Goal: Transaction & Acquisition: Purchase product/service

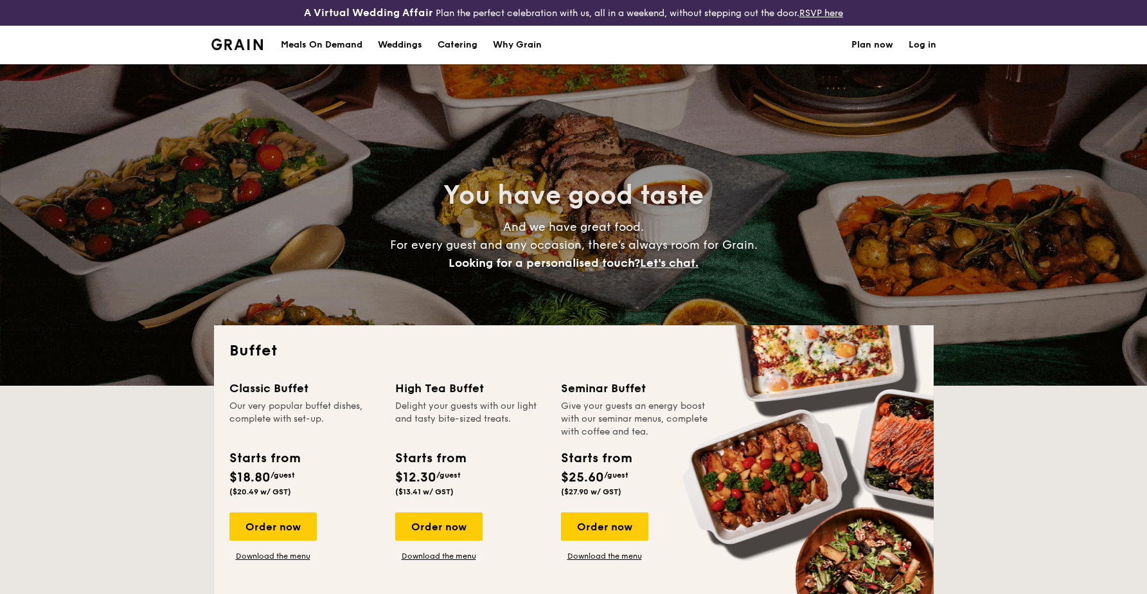
select select
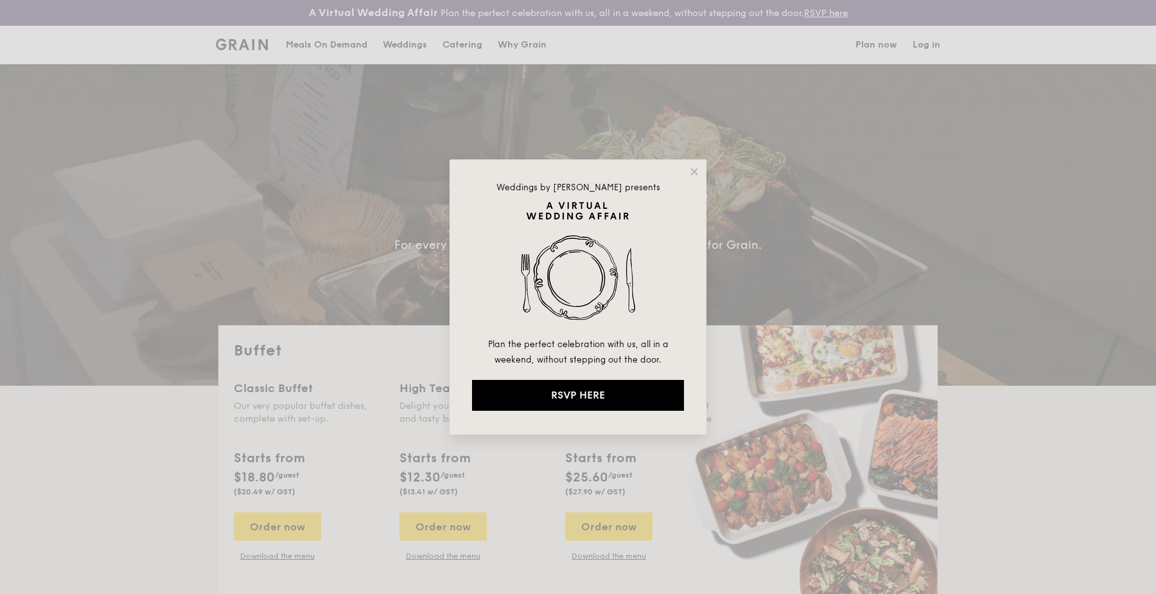
click at [700, 168] on div "Weddings by [PERSON_NAME] presents Plan the perfect celebration with us, all in…" at bounding box center [578, 296] width 257 height 275
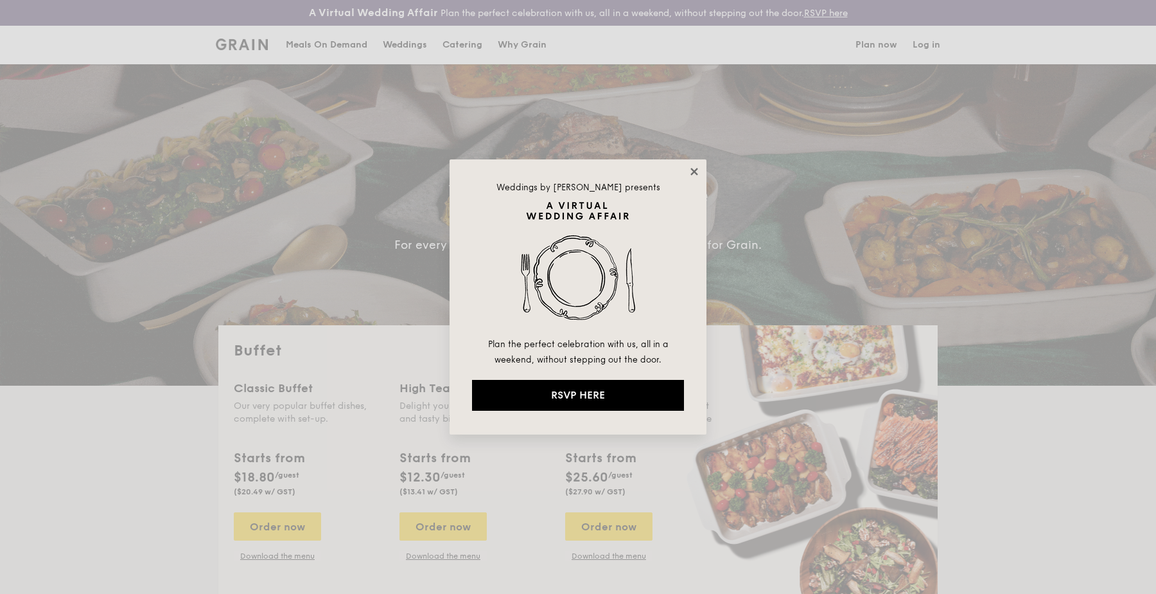
click at [700, 170] on icon at bounding box center [695, 172] width 12 height 12
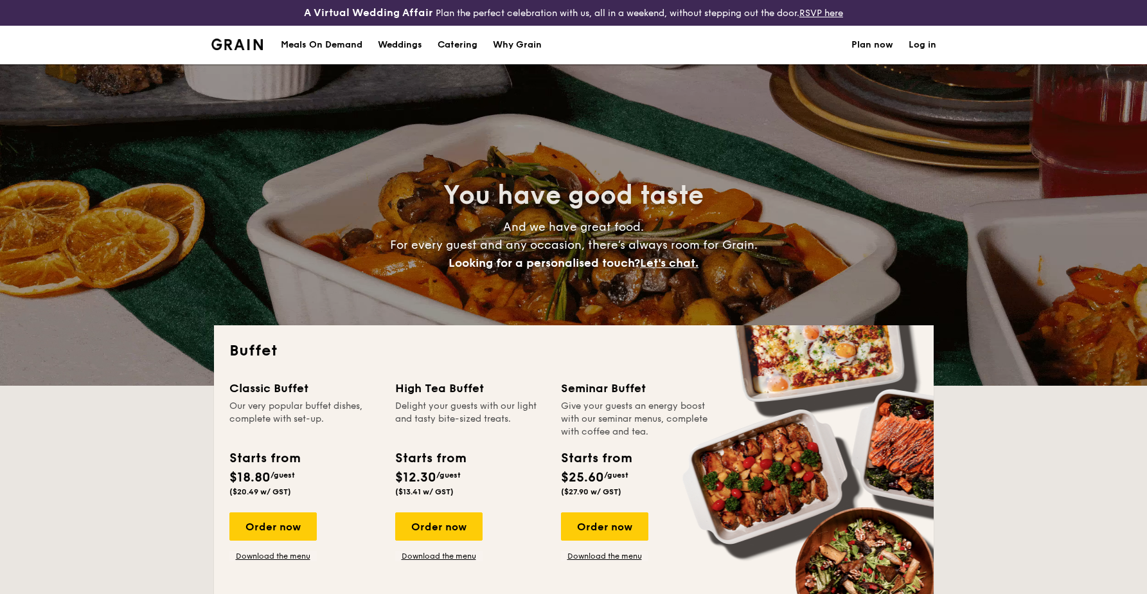
click at [461, 48] on h1 "Catering" at bounding box center [458, 45] width 40 height 39
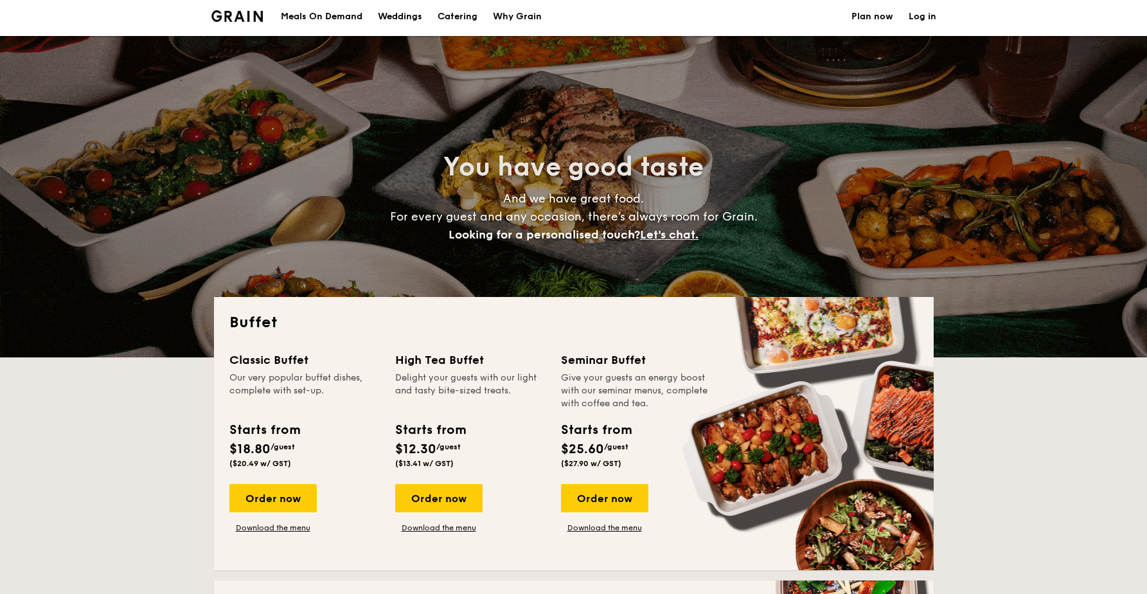
scroll to position [35, 0]
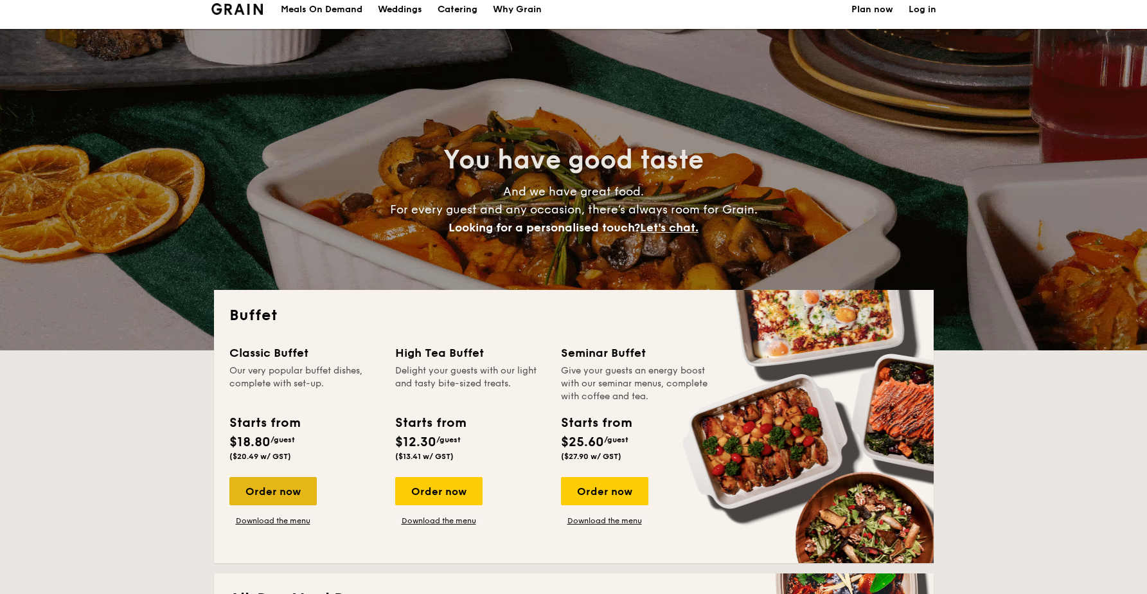
click at [258, 491] on div "Order now" at bounding box center [272, 491] width 87 height 28
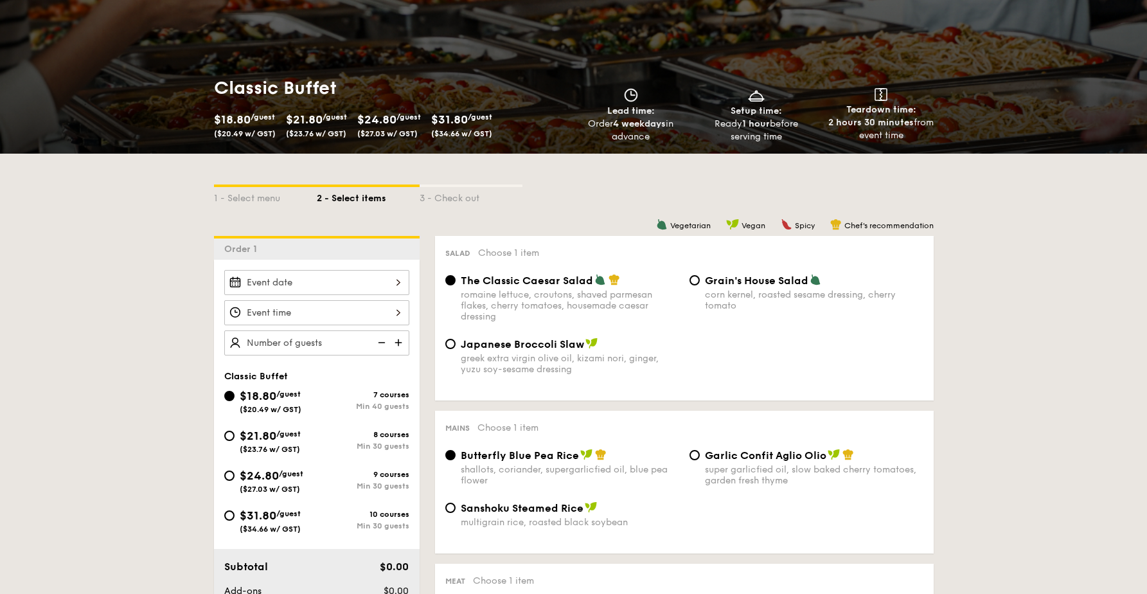
scroll to position [200, 0]
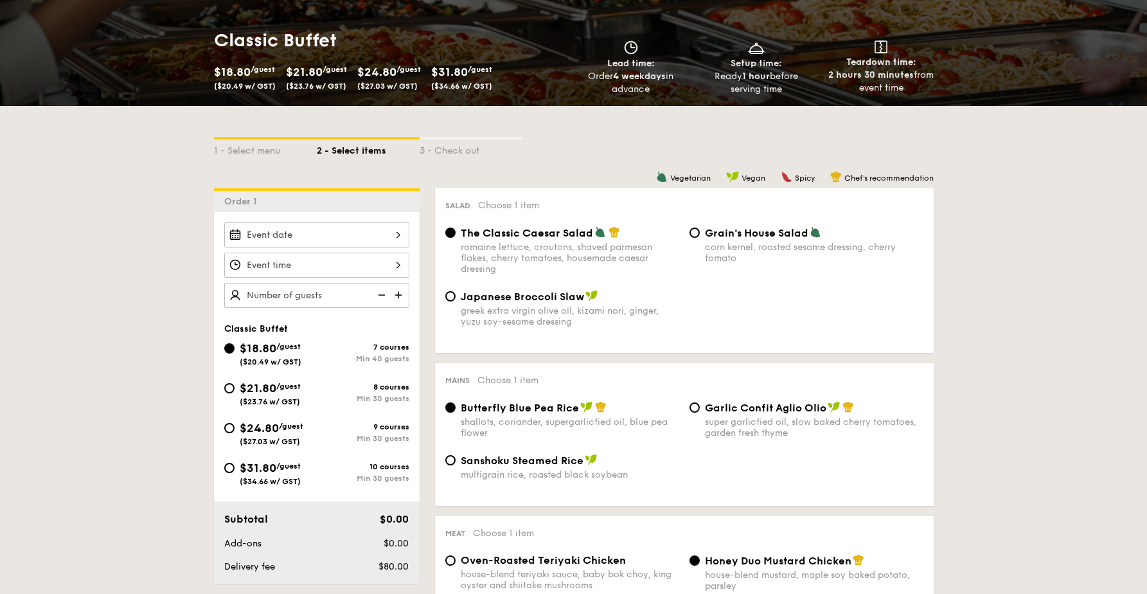
click at [241, 391] on span "$21.80" at bounding box center [258, 388] width 37 height 14
click at [235, 391] on input "$21.80 /guest ($23.76 w/ GST) 8 courses Min 30 guests" at bounding box center [229, 388] width 10 height 10
radio input "true"
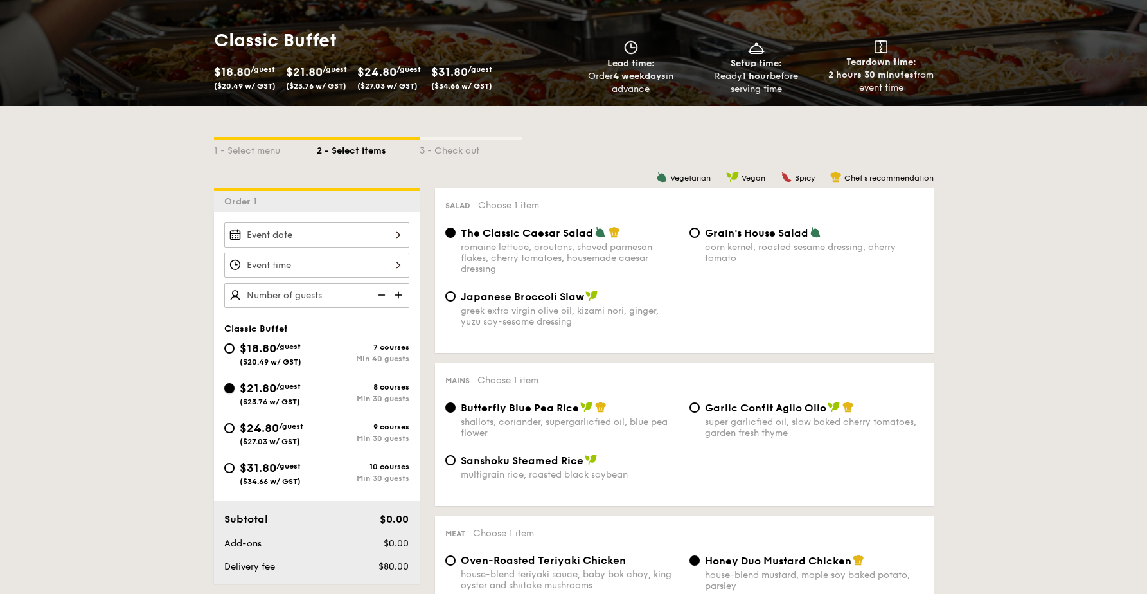
radio input "true"
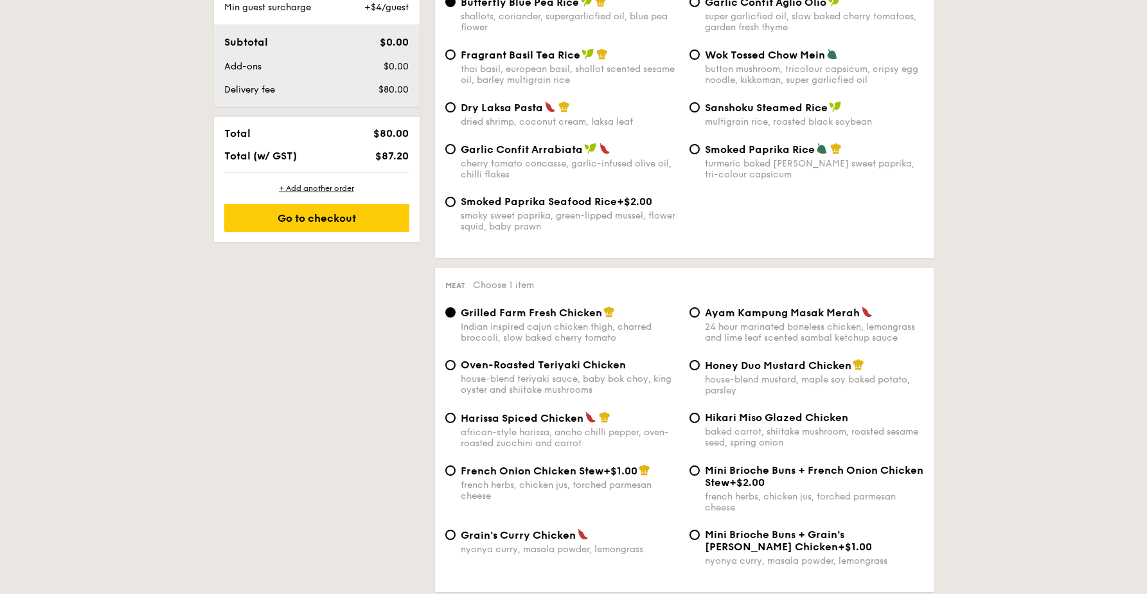
scroll to position [723, 0]
click at [501, 377] on div "Oven-Roasted Teriyaki Chicken house-blend teriyaki sauce, baby bok choy, king o…" at bounding box center [570, 376] width 218 height 37
click at [456, 369] on input "Oven-Roasted Teriyaki Chicken house-blend teriyaki sauce, baby bok choy, king o…" at bounding box center [450, 364] width 10 height 10
radio input "true"
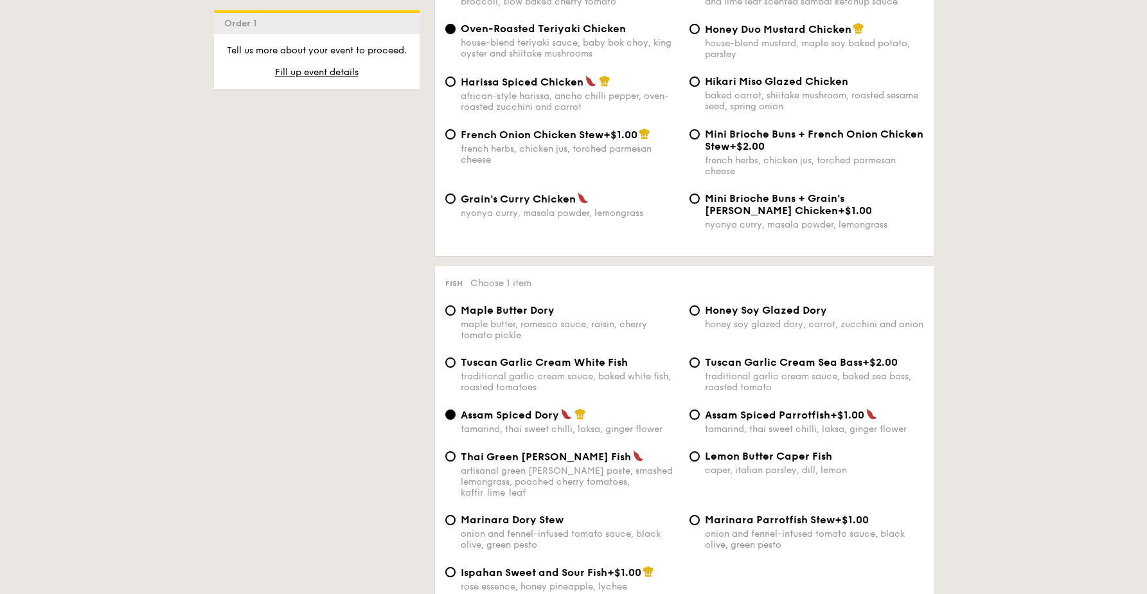
scroll to position [1068, 0]
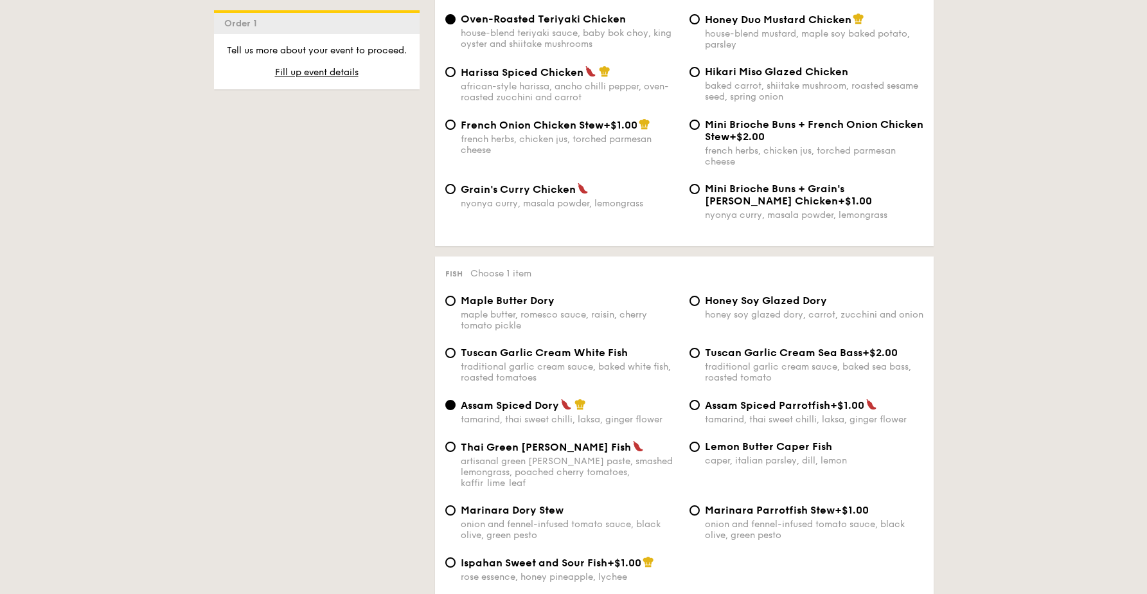
click at [545, 359] on span "Tuscan Garlic Cream White Fish" at bounding box center [544, 352] width 167 height 12
click at [456, 358] on input "Tuscan Garlic Cream White Fish traditional garlic cream sauce, baked white fish…" at bounding box center [450, 353] width 10 height 10
radio input "true"
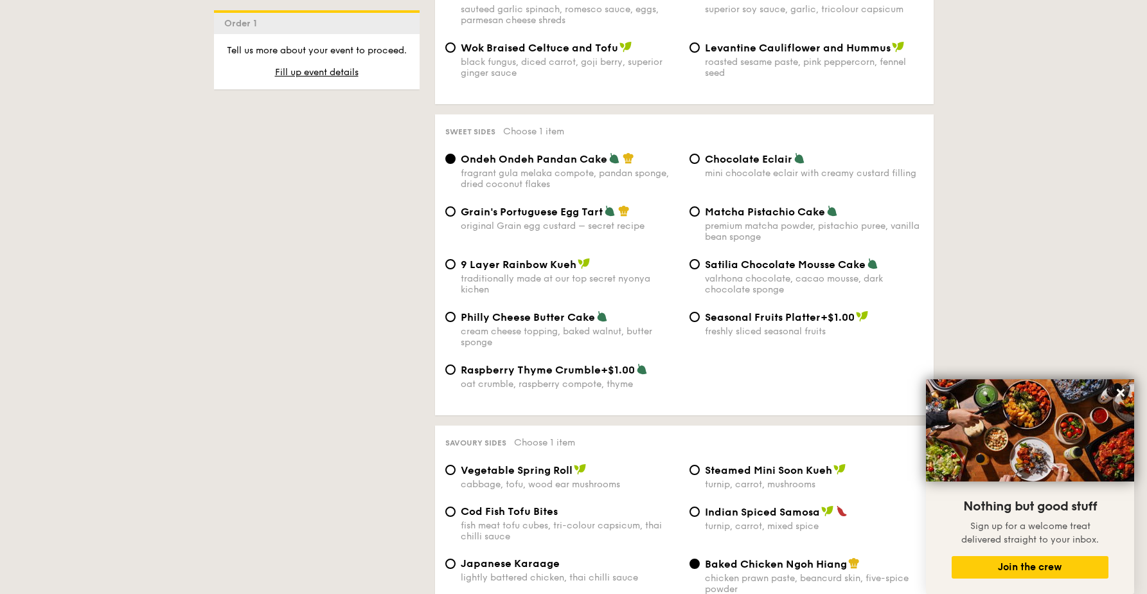
scroll to position [1857, 0]
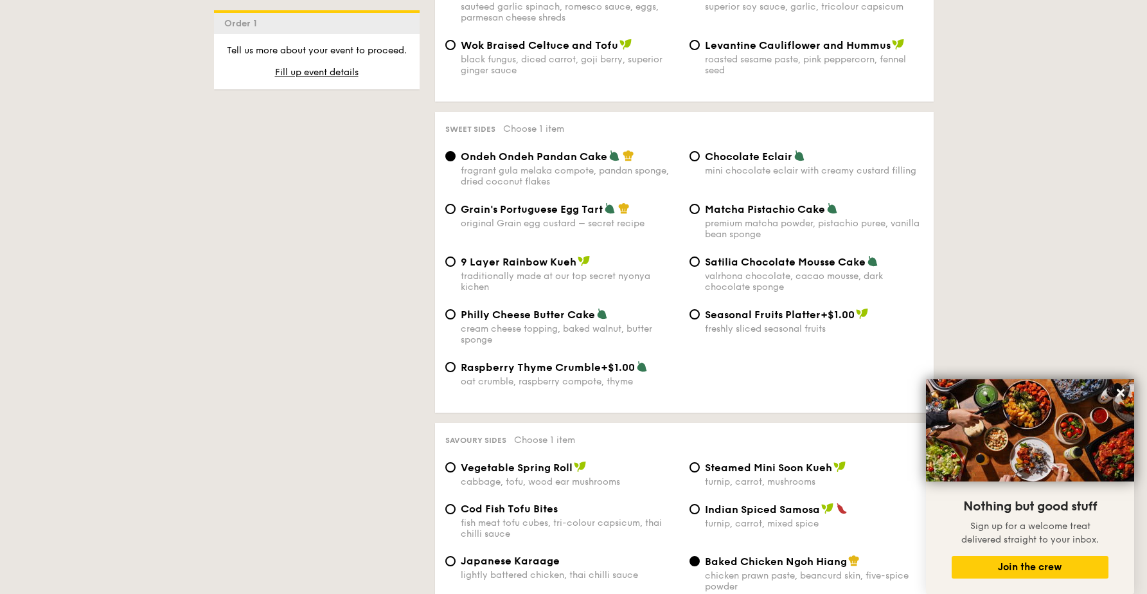
click at [751, 209] on span "Matcha Pistachio Cake" at bounding box center [765, 209] width 120 height 12
click at [700, 209] on input "Matcha Pistachio Cake premium matcha powder, pistachio puree, vanilla bean spon…" at bounding box center [694, 209] width 10 height 10
radio input "true"
click at [466, 215] on span "Grain's Portuguese Egg Tart" at bounding box center [532, 209] width 142 height 12
click at [456, 214] on input "Grain's Portuguese Egg Tart original Grain egg custard – secret recipe" at bounding box center [450, 209] width 10 height 10
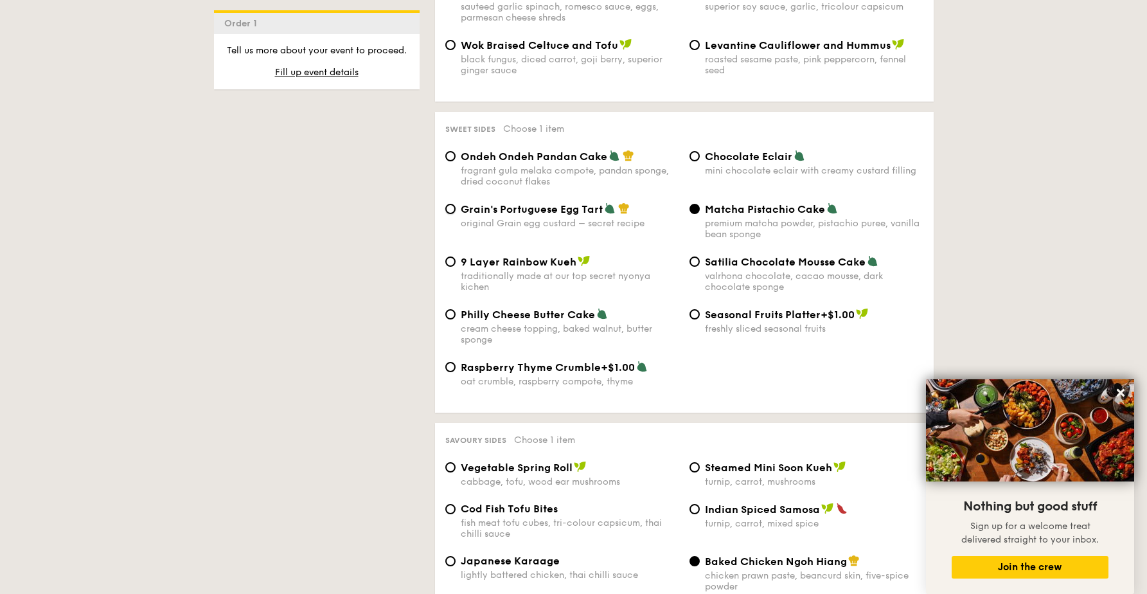
radio input "true"
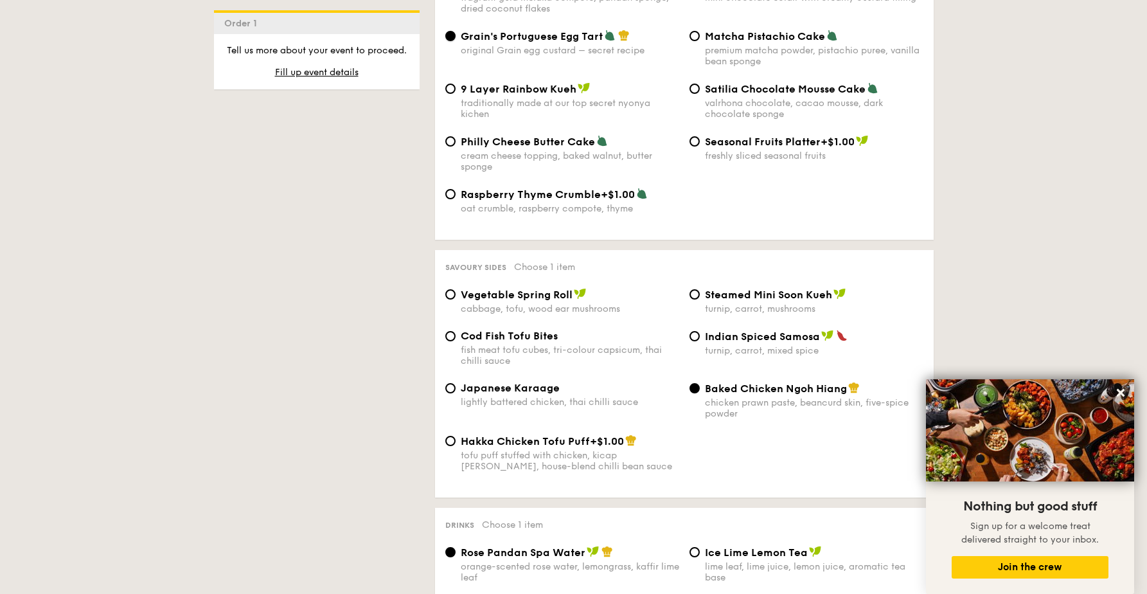
scroll to position [2030, 0]
click at [503, 393] on span "Japanese Karaage" at bounding box center [510, 388] width 99 height 12
click at [456, 393] on input "Japanese Karaage lightly battered chicken, thai chilli sauce" at bounding box center [450, 388] width 10 height 10
radio input "true"
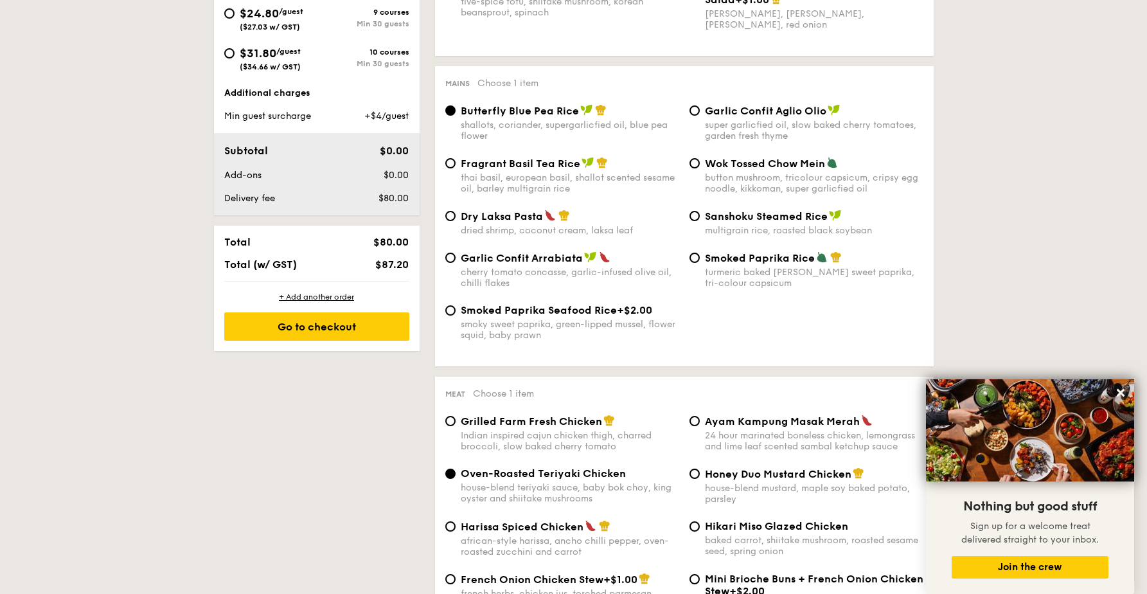
scroll to position [344, 0]
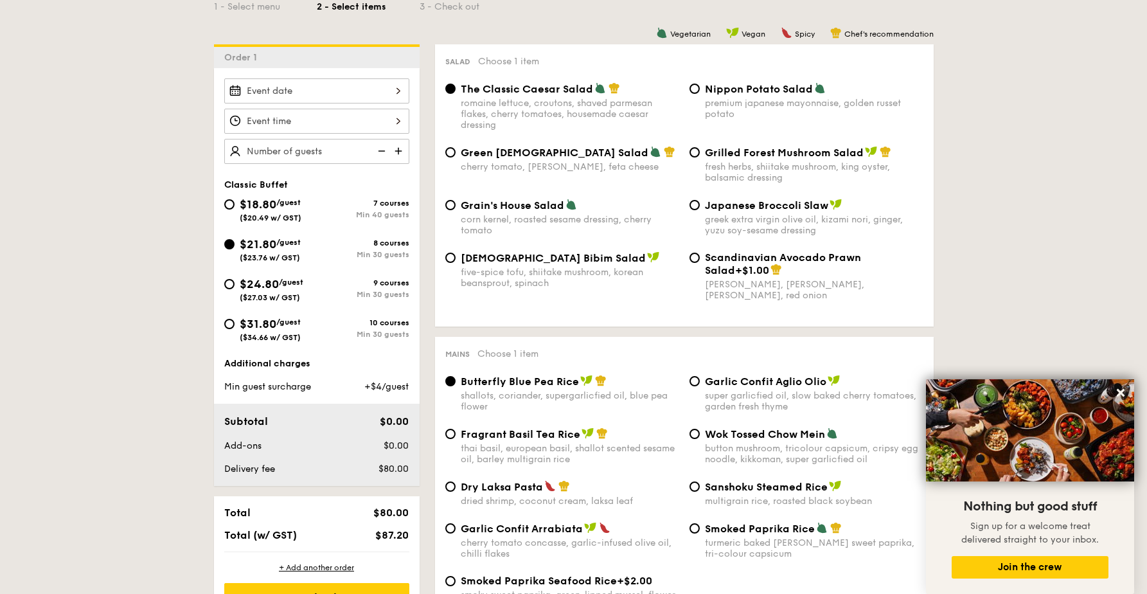
click at [301, 93] on div at bounding box center [316, 90] width 185 height 25
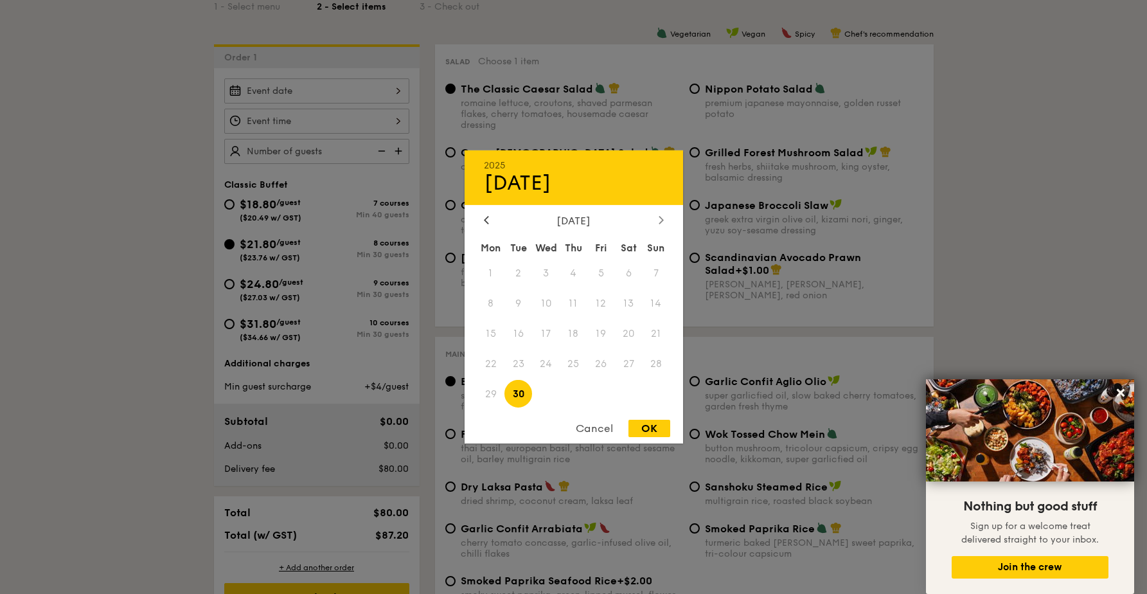
click at [660, 223] on icon at bounding box center [661, 219] width 5 height 8
click at [631, 272] on span "4" at bounding box center [629, 274] width 28 height 28
click at [649, 432] on div "OK" at bounding box center [649, 428] width 42 height 17
type input "[DATE]"
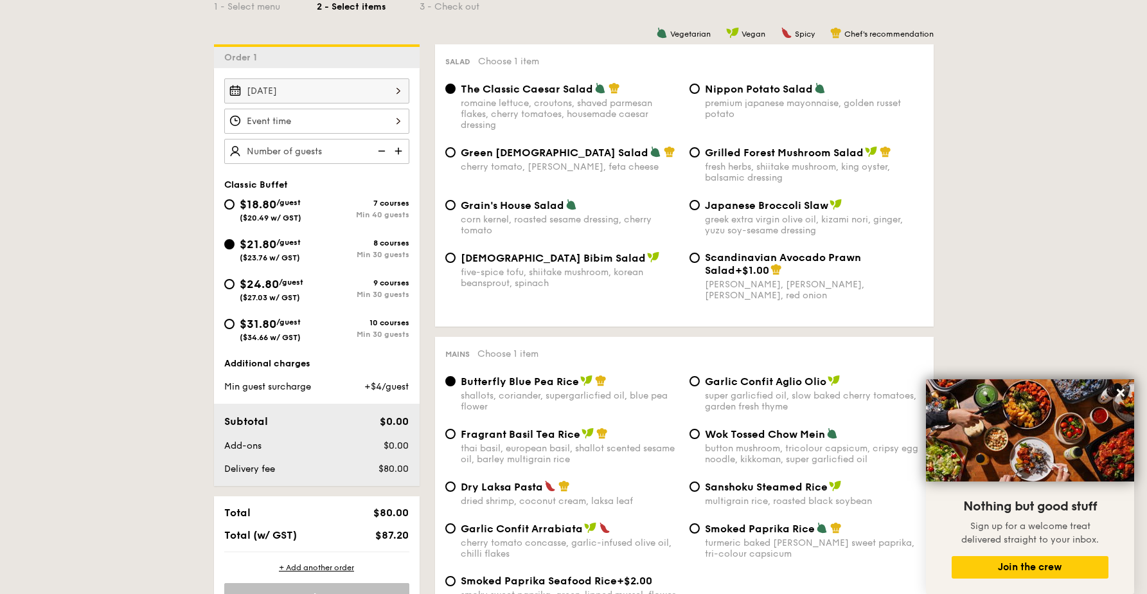
click at [384, 125] on div at bounding box center [316, 121] width 185 height 25
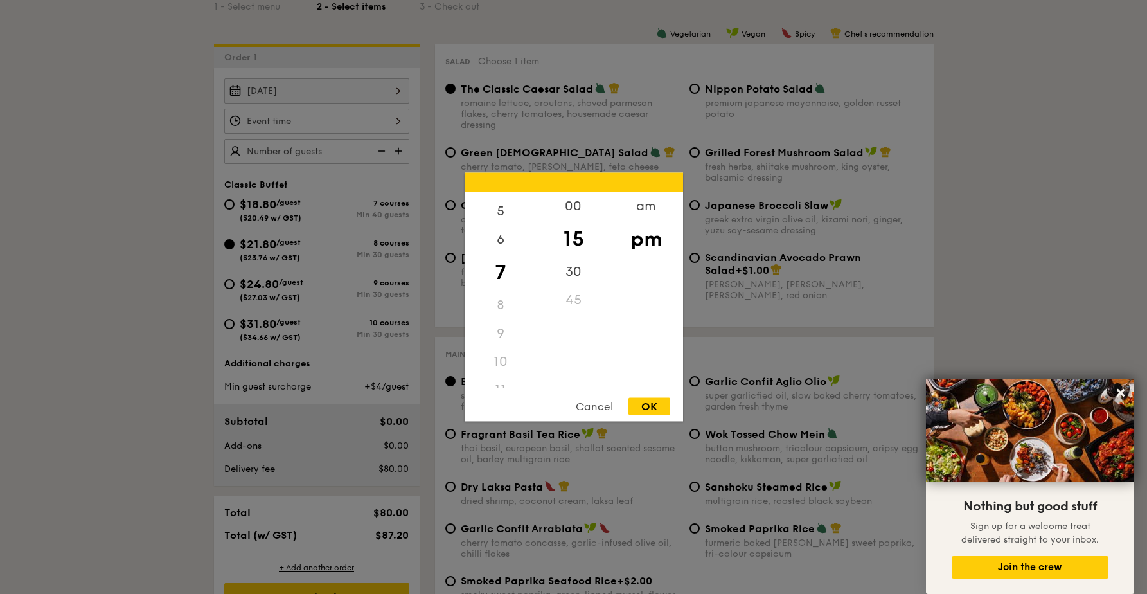
scroll to position [152, 0]
click at [500, 373] on div "11" at bounding box center [501, 374] width 73 height 28
click at [498, 375] on div "11" at bounding box center [501, 374] width 73 height 28
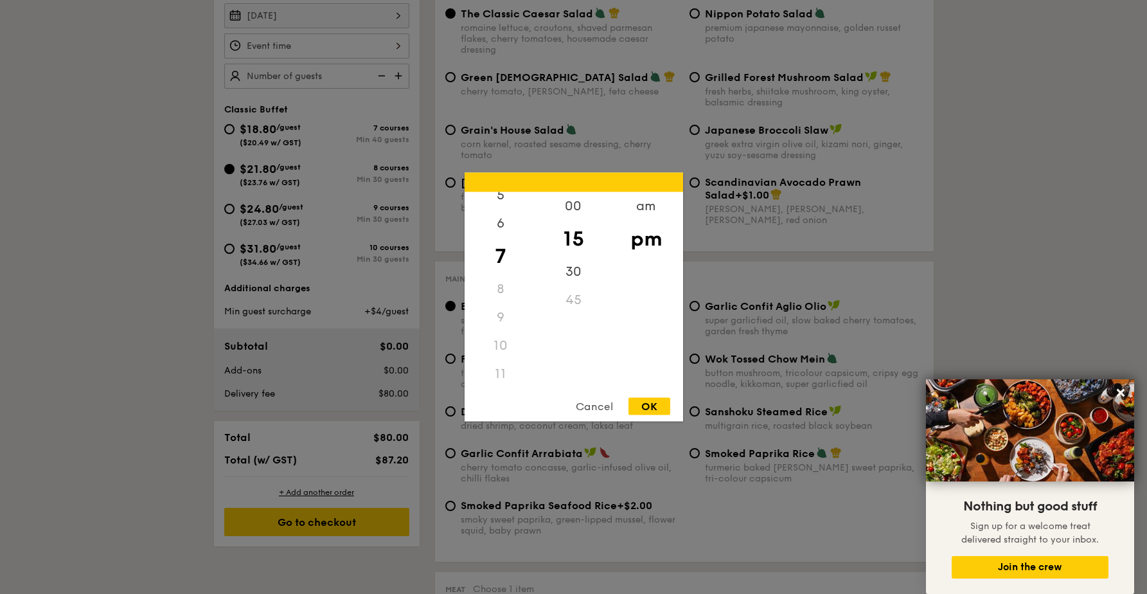
scroll to position [452, 0]
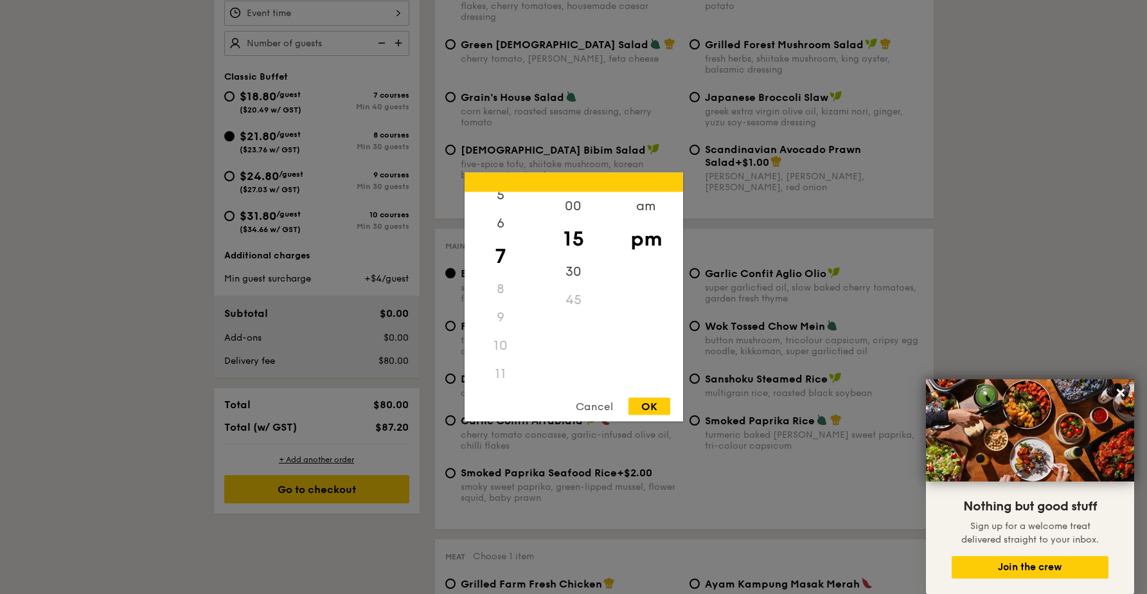
click at [504, 372] on div "11" at bounding box center [501, 374] width 73 height 28
click at [648, 205] on div "am" at bounding box center [646, 210] width 73 height 37
click at [506, 371] on div "11" at bounding box center [501, 373] width 73 height 37
click at [643, 402] on div "OK" at bounding box center [649, 406] width 42 height 17
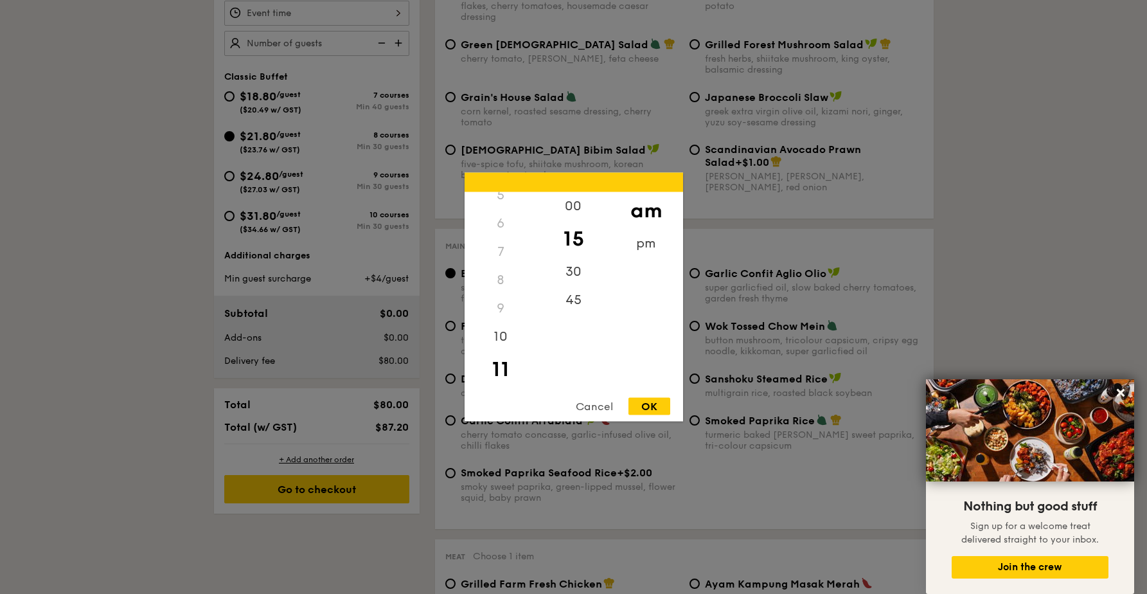
type input "11:15AM"
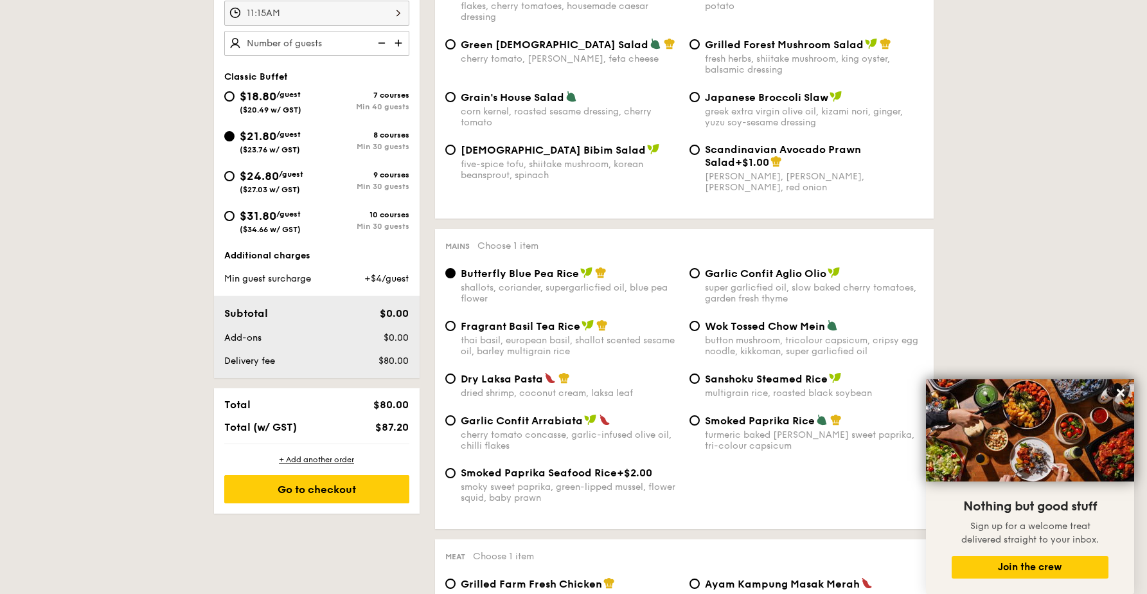
scroll to position [190, 0]
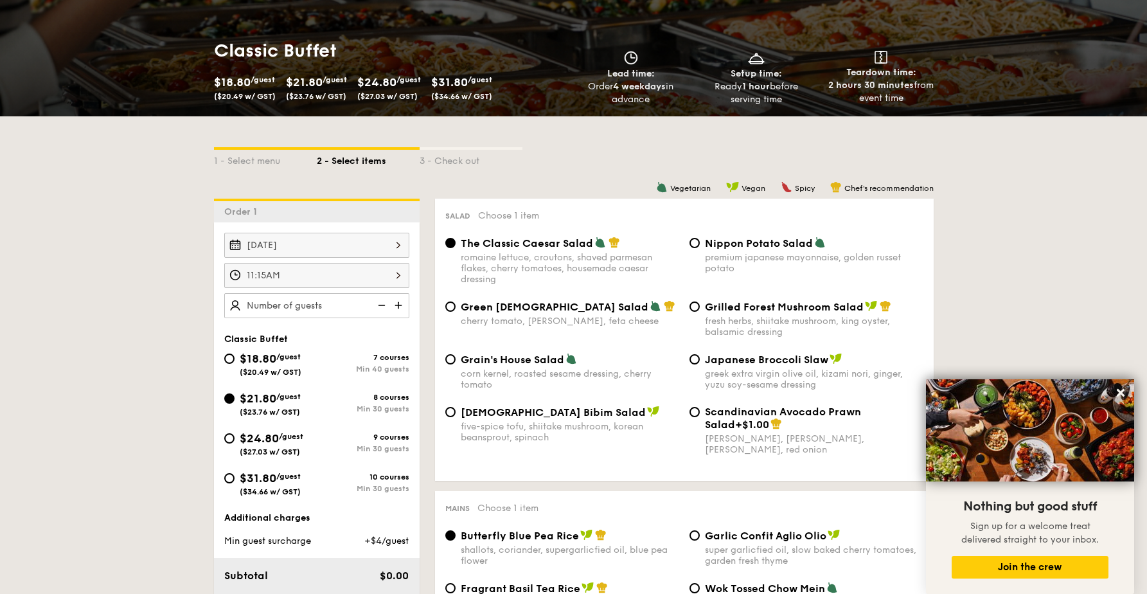
click at [400, 306] on img at bounding box center [399, 305] width 19 height 24
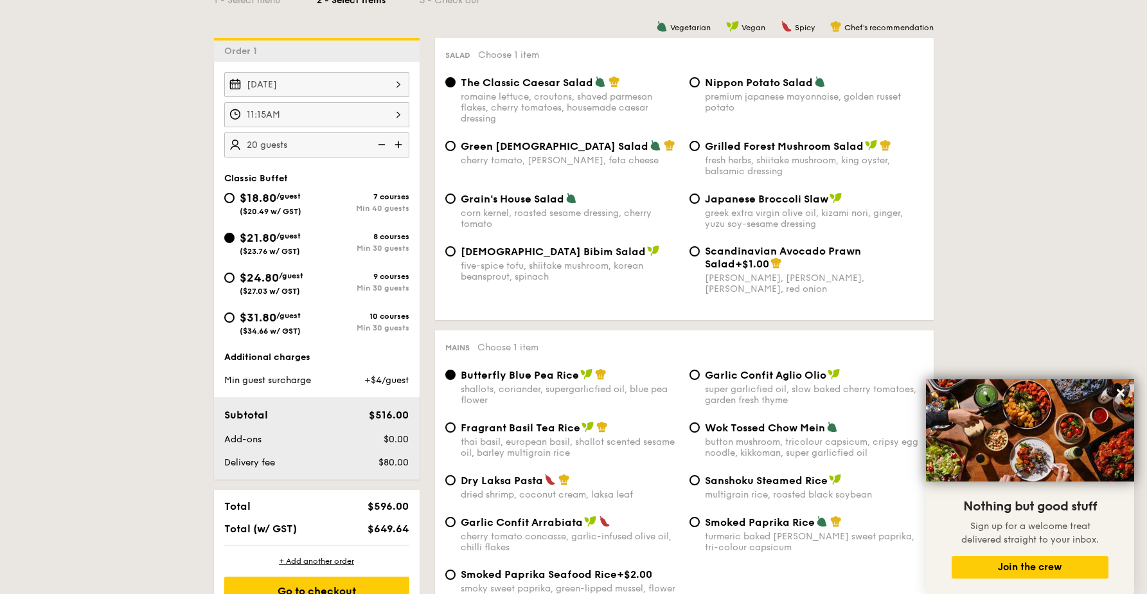
scroll to position [328, 0]
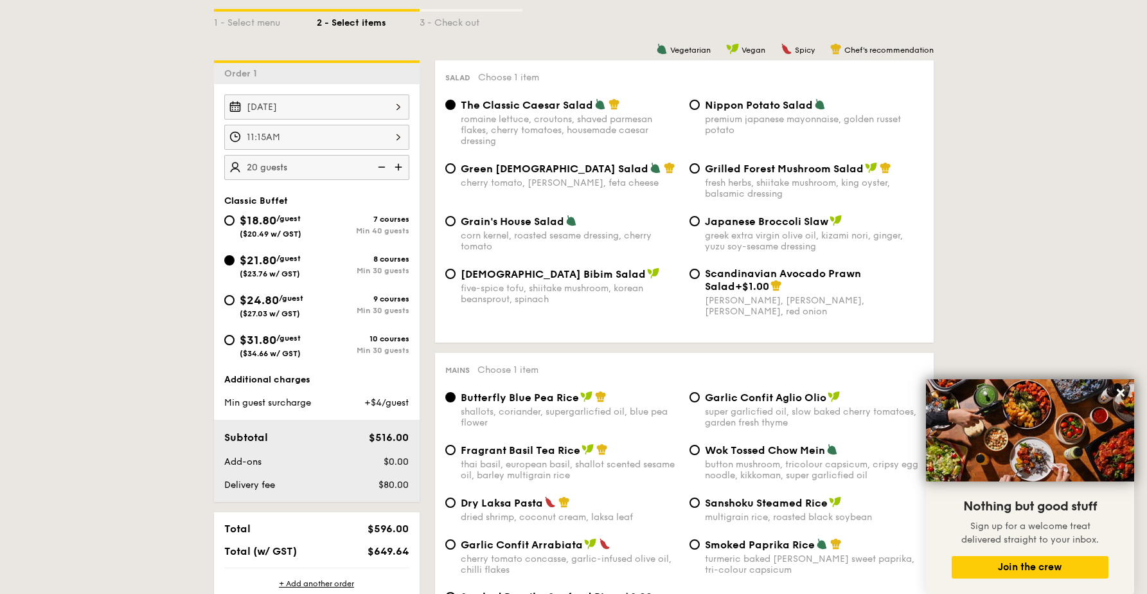
click at [402, 172] on img at bounding box center [399, 167] width 19 height 24
click at [399, 171] on img at bounding box center [399, 167] width 19 height 24
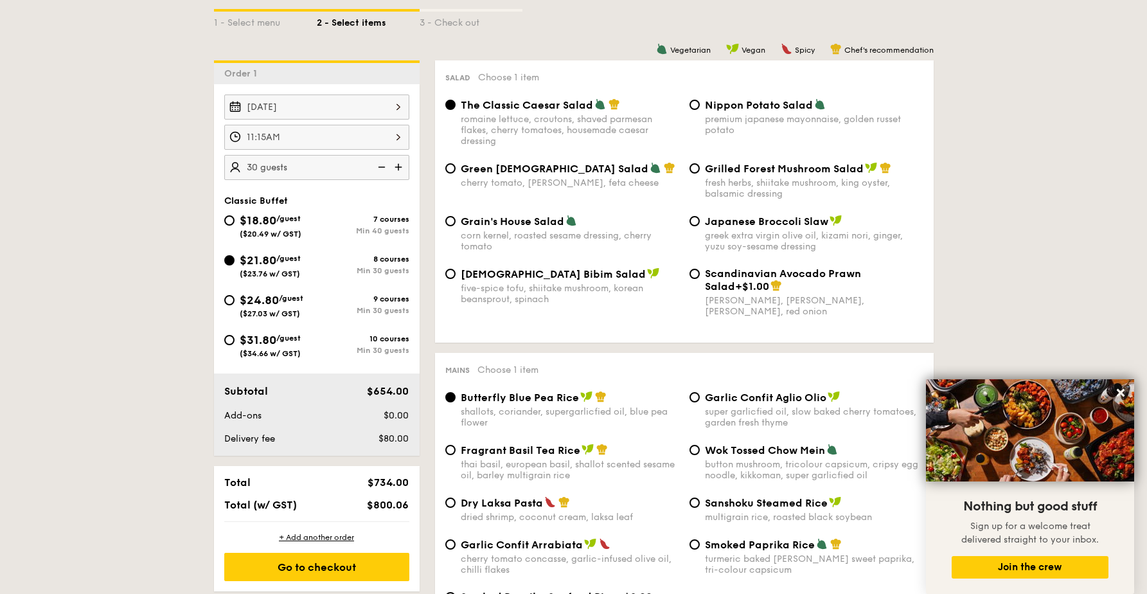
click at [382, 169] on img at bounding box center [380, 167] width 19 height 24
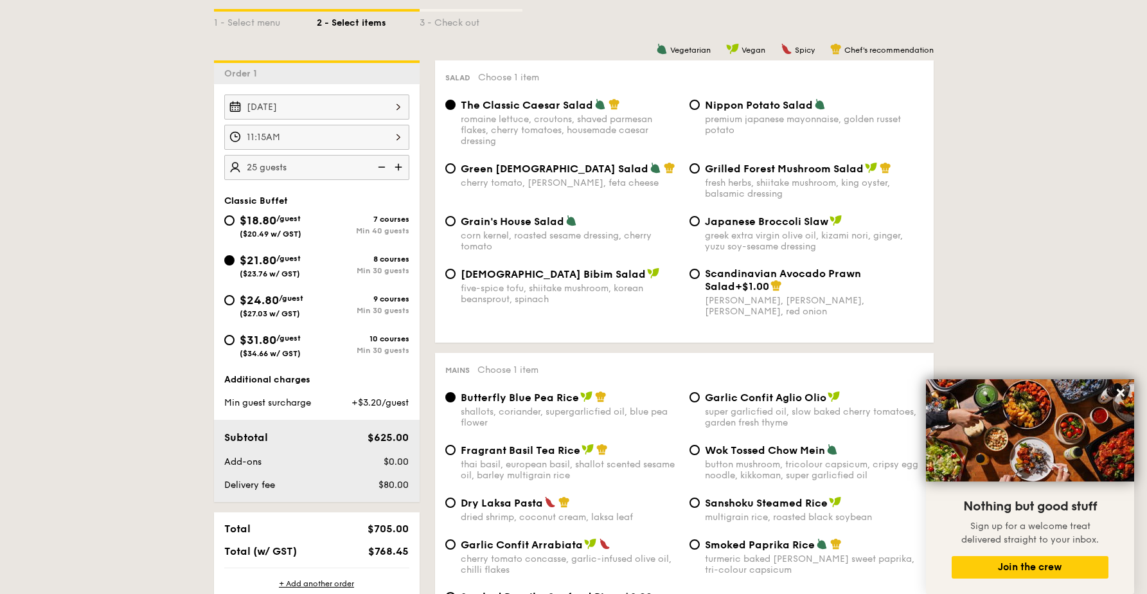
click at [396, 168] on img at bounding box center [399, 167] width 19 height 24
type input "30 guests"
